Goal: Transaction & Acquisition: Obtain resource

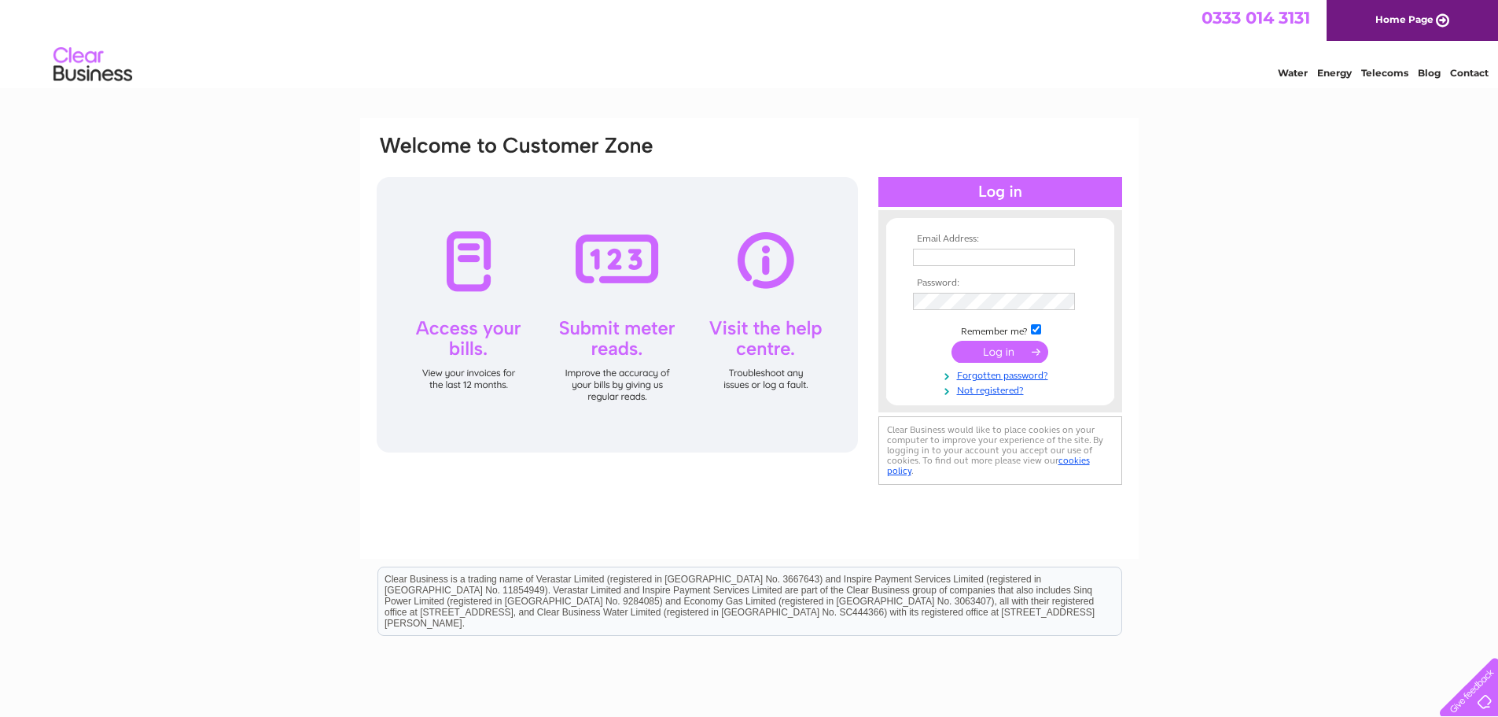
type input "[EMAIL_ADDRESS][DOMAIN_NAME]"
click at [990, 348] on input "submit" at bounding box center [1000, 352] width 97 height 22
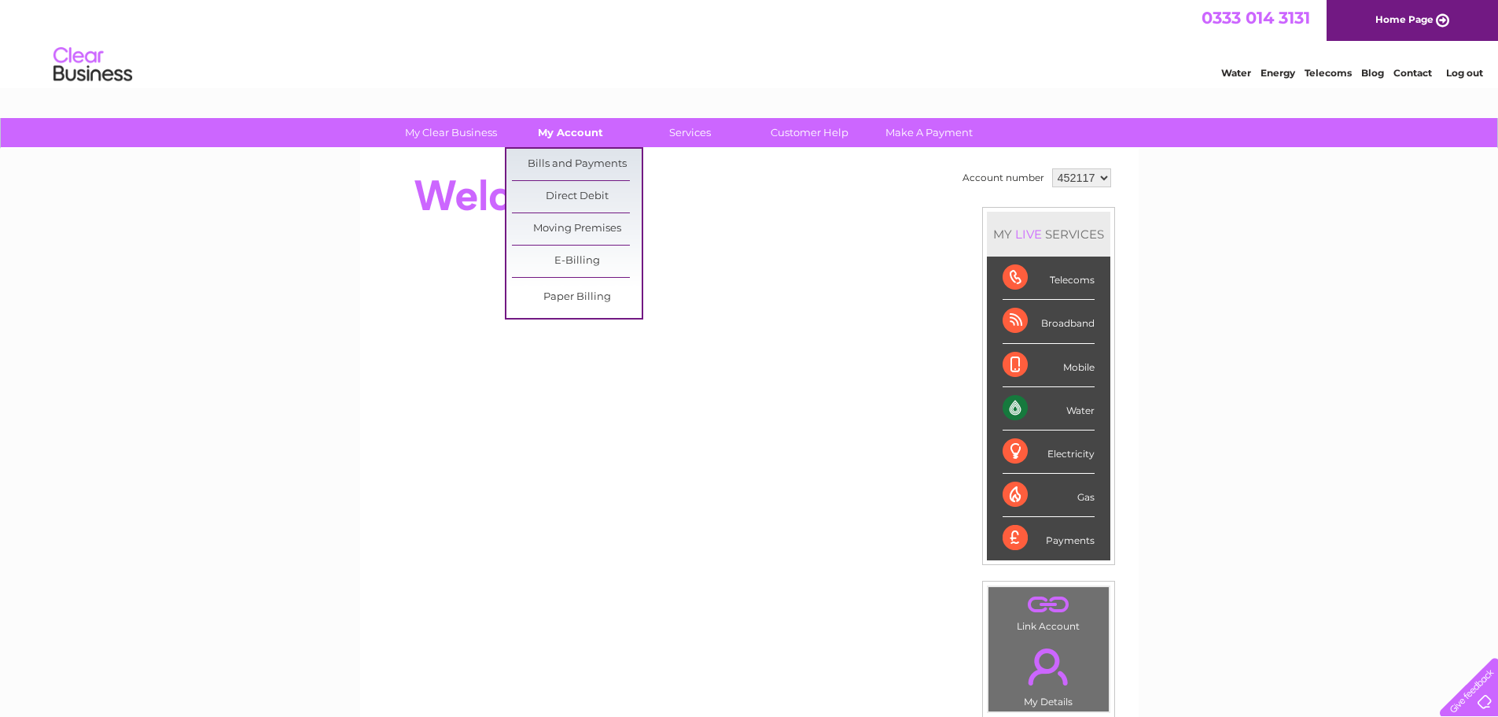
click at [549, 127] on link "My Account" at bounding box center [571, 132] width 130 height 29
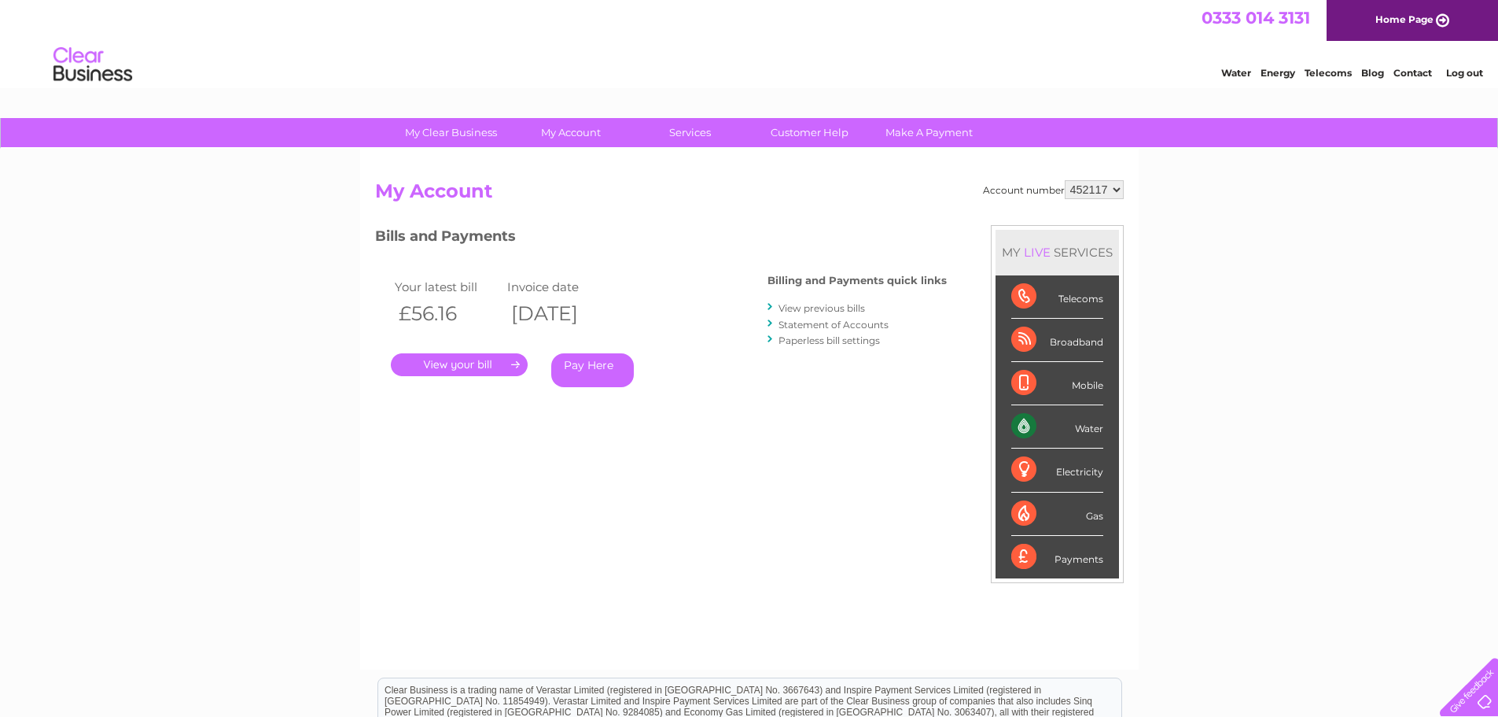
click at [825, 309] on link "View previous bills" at bounding box center [822, 308] width 87 height 12
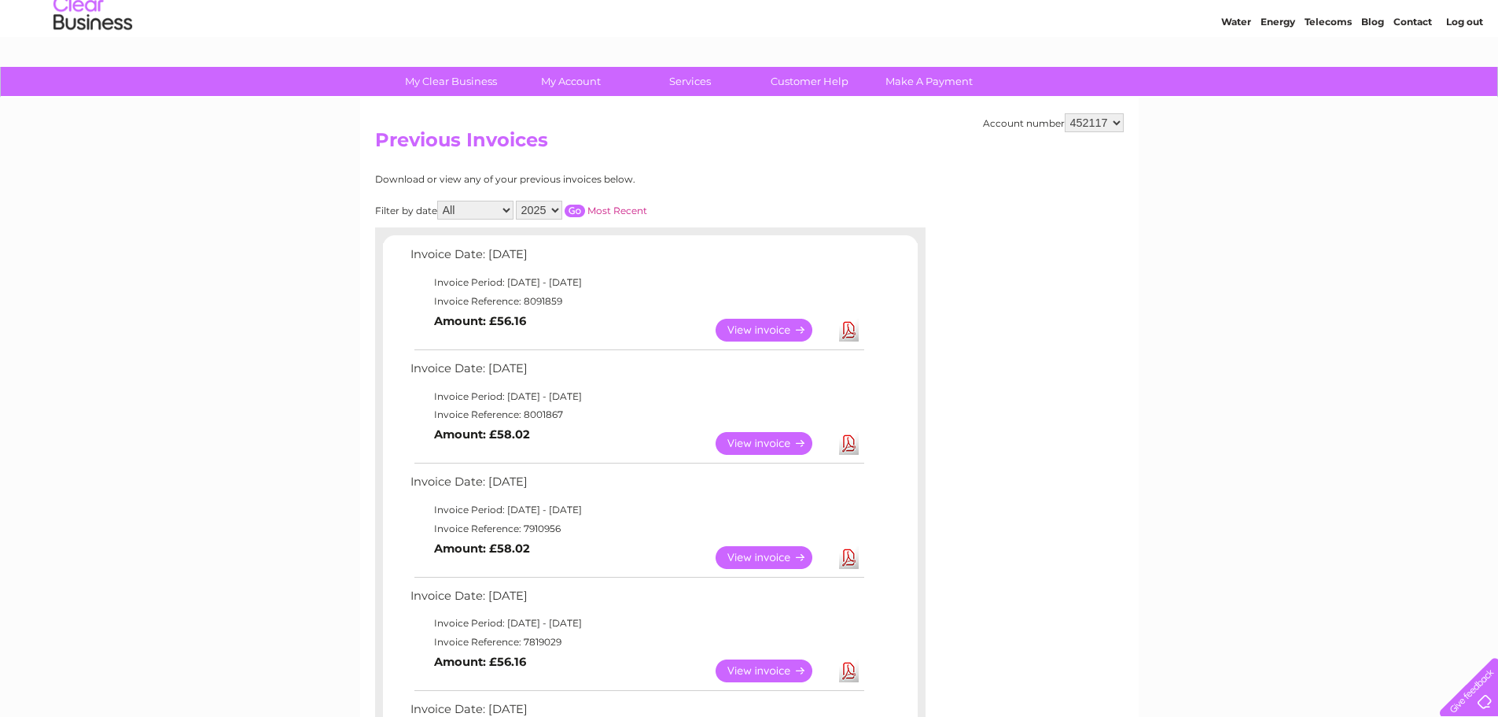
scroll to position [79, 0]
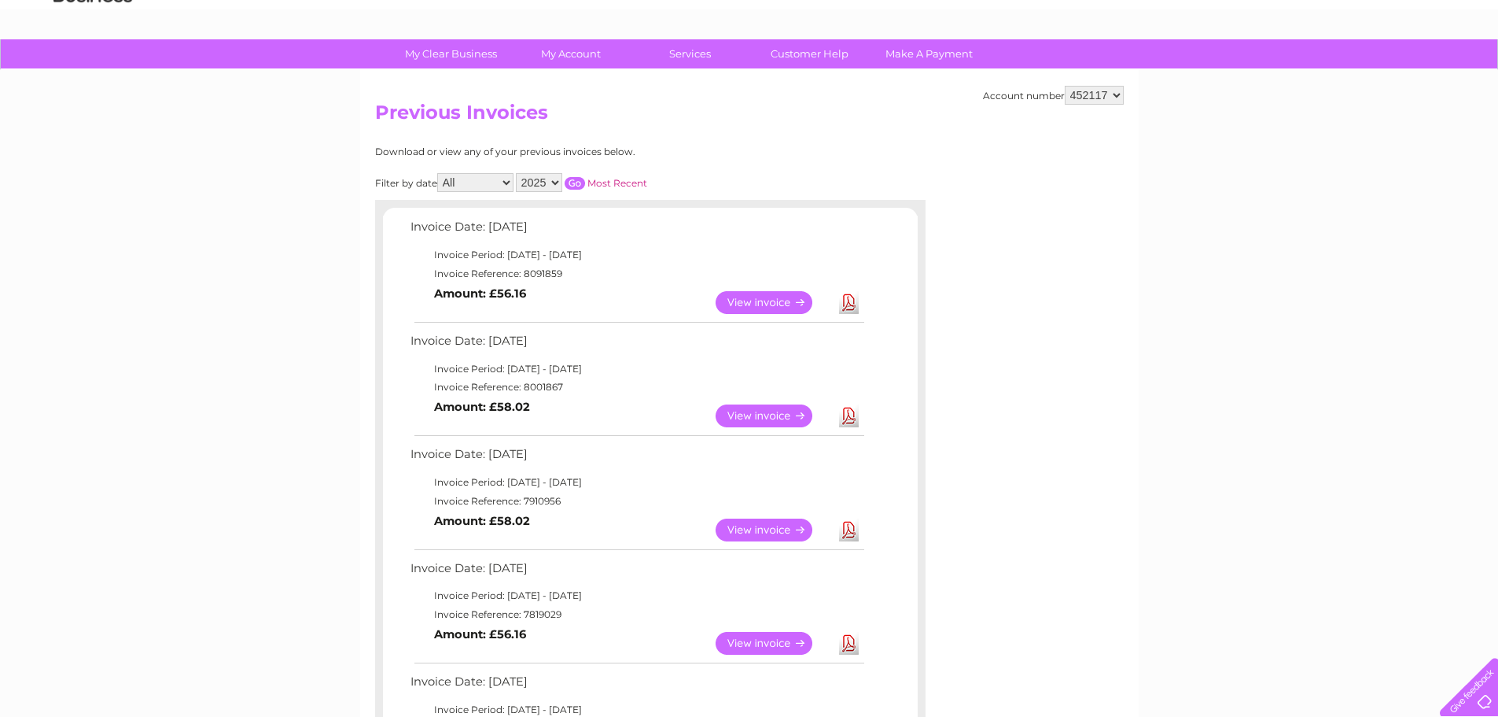
click at [844, 413] on link "Download" at bounding box center [849, 415] width 20 height 23
